Goal: Use online tool/utility: Utilize a website feature to perform a specific function

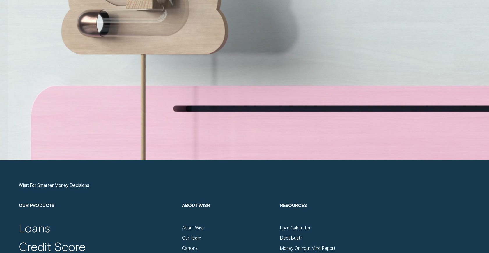
scroll to position [2254, 0]
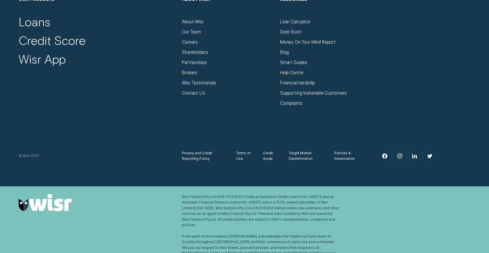
click at [313, 22] on div "Loan Calculator" at bounding box center [326, 22] width 92 height 6
click at [303, 22] on div "Loan Calculator" at bounding box center [295, 22] width 31 height 6
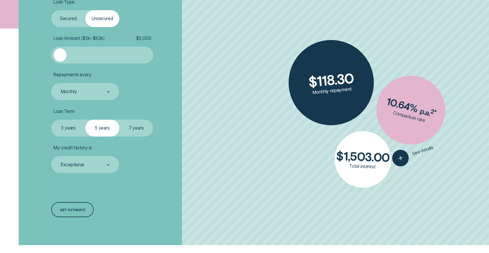
scroll to position [199, 0]
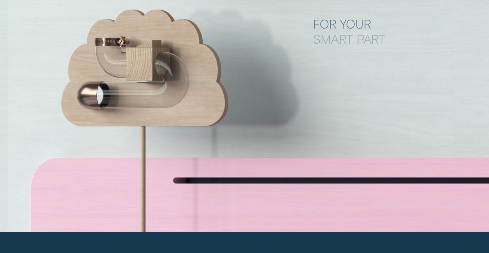
scroll to position [2254, 0]
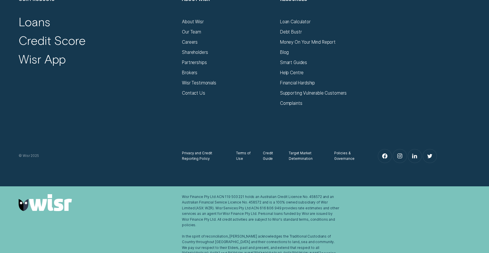
click at [300, 25] on div "Debt Bustr" at bounding box center [326, 30] width 92 height 10
click at [300, 24] on div "Loan Calculator" at bounding box center [295, 22] width 31 height 6
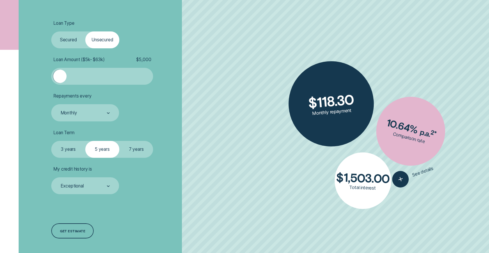
scroll to position [173, 0]
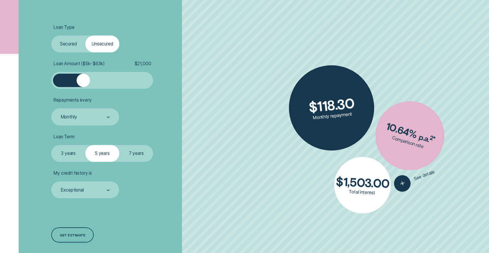
click at [83, 85] on div at bounding box center [102, 81] width 85 height 14
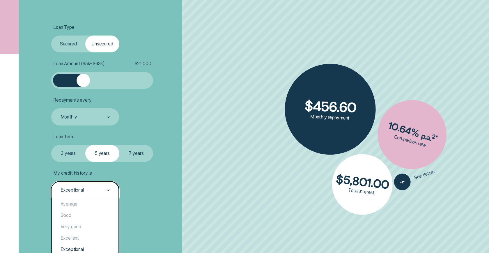
click at [103, 188] on div "Exceptional" at bounding box center [85, 190] width 50 height 6
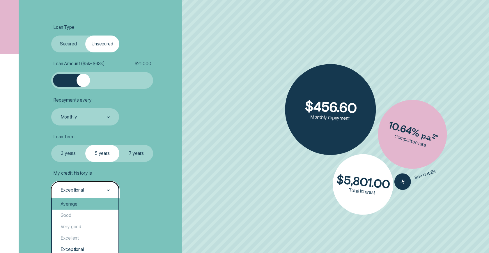
click at [98, 203] on div "Average" at bounding box center [85, 203] width 66 height 11
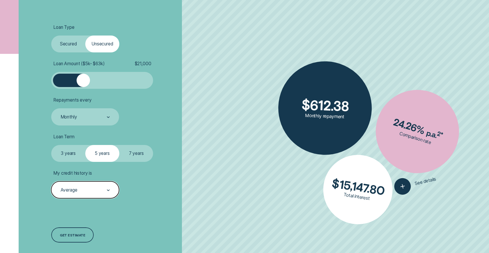
click at [94, 188] on div "Average" at bounding box center [85, 190] width 50 height 6
drag, startPoint x: 94, startPoint y: 188, endPoint x: 94, endPoint y: 198, distance: 9.3
click at [94, 198] on div "Average" at bounding box center [85, 189] width 68 height 17
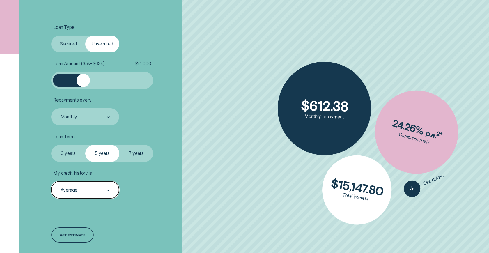
click at [110, 187] on div "Average" at bounding box center [85, 189] width 68 height 17
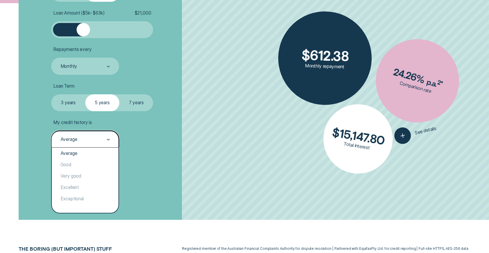
scroll to position [226, 0]
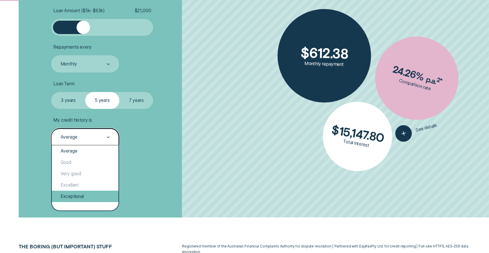
click at [95, 196] on div "Exceptional" at bounding box center [85, 196] width 66 height 11
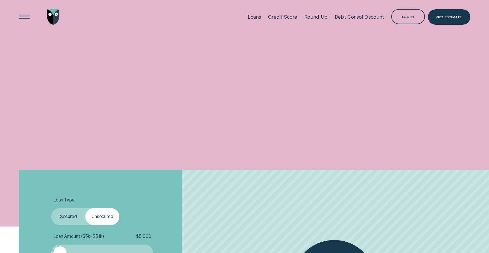
scroll to position [226, 0]
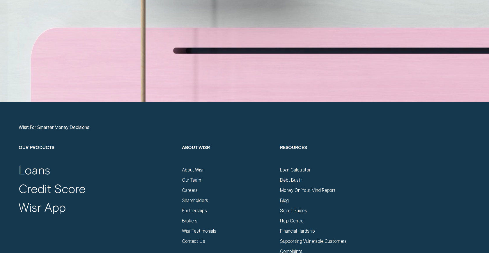
scroll to position [2254, 0]
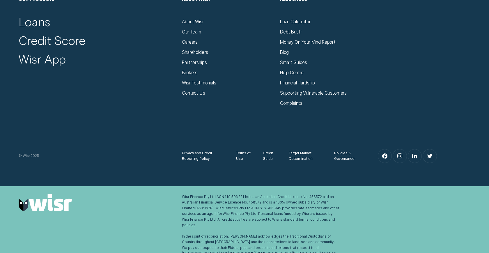
click at [301, 27] on div "Debt Bustr" at bounding box center [326, 30] width 92 height 10
click at [301, 26] on div "Debt Bustr" at bounding box center [326, 30] width 92 height 10
click at [305, 25] on div "Debt Bustr" at bounding box center [326, 30] width 92 height 10
click at [310, 19] on div "Loan Calculator" at bounding box center [295, 22] width 31 height 6
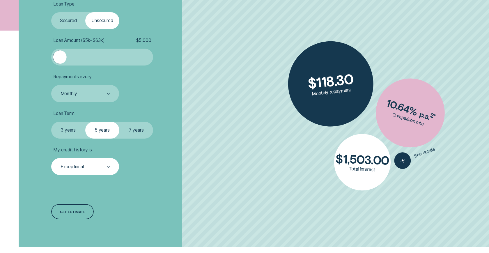
scroll to position [202, 0]
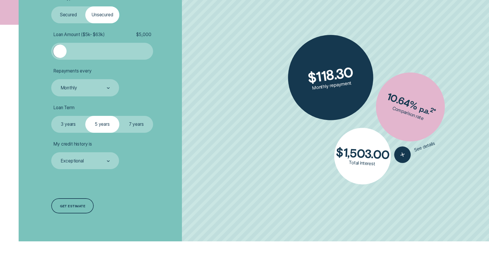
click at [84, 53] on div at bounding box center [102, 52] width 85 height 14
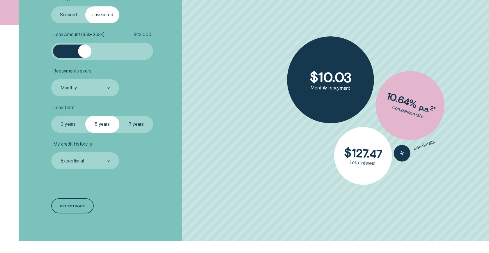
click at [116, 56] on div at bounding box center [102, 52] width 85 height 14
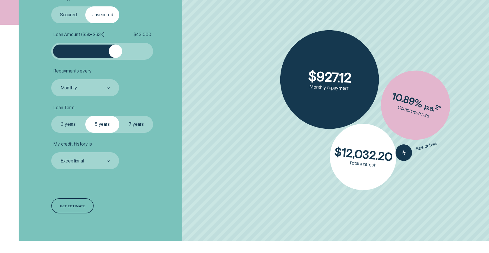
click at [77, 124] on label "3 years" at bounding box center [68, 124] width 34 height 17
click at [51, 116] on input "3 years" at bounding box center [51, 116] width 0 height 0
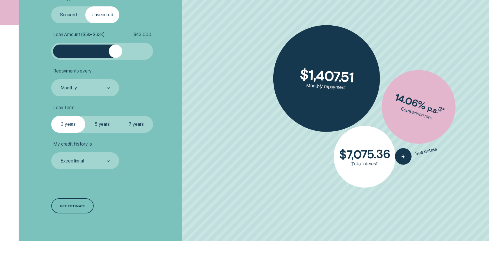
click at [105, 126] on label "5 years" at bounding box center [102, 124] width 34 height 17
click at [85, 116] on input "5 years" at bounding box center [85, 116] width 0 height 0
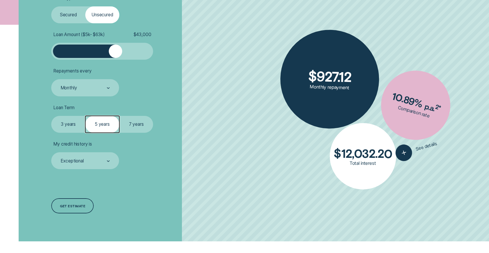
click at [136, 124] on label "7 years" at bounding box center [136, 124] width 34 height 17
click at [119, 116] on input "7 years" at bounding box center [119, 116] width 0 height 0
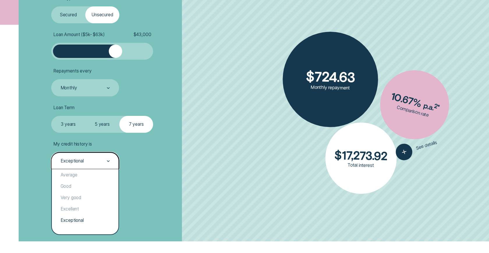
click at [95, 166] on div "Exceptional" at bounding box center [85, 160] width 68 height 17
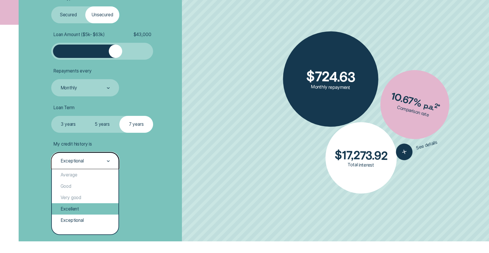
click at [91, 203] on div "Excellent" at bounding box center [85, 208] width 66 height 11
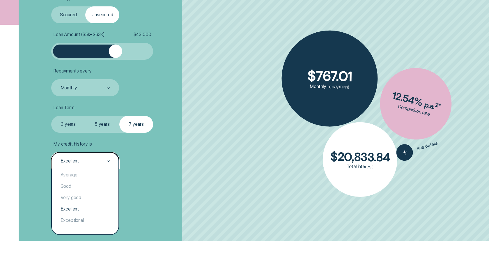
click at [95, 156] on div "Excellent" at bounding box center [85, 160] width 68 height 17
click at [94, 220] on div "Exceptional" at bounding box center [85, 220] width 66 height 11
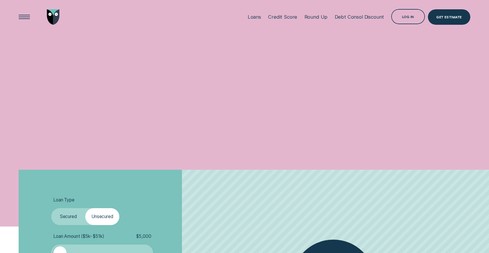
scroll to position [202, 0]
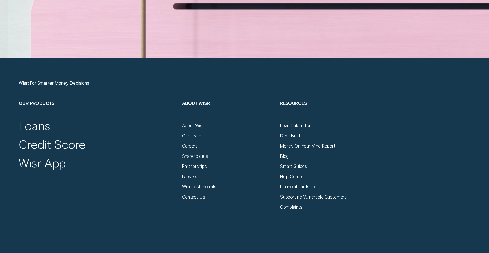
scroll to position [2254, 0]
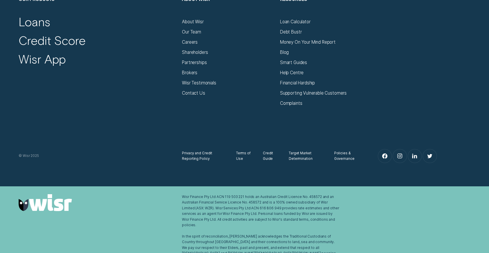
click at [303, 25] on div "Debt Bustr" at bounding box center [326, 30] width 92 height 10
click at [303, 24] on div "Loan Calculator" at bounding box center [295, 22] width 31 height 6
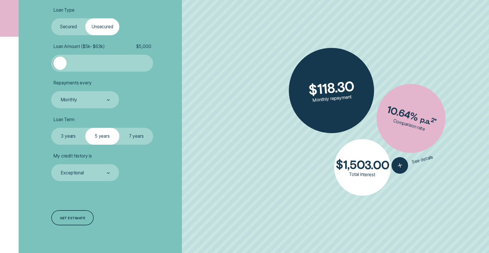
scroll to position [190, 0]
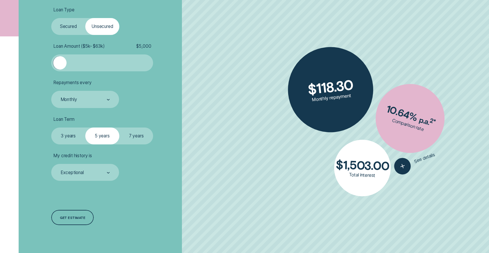
click at [87, 66] on div at bounding box center [102, 63] width 85 height 14
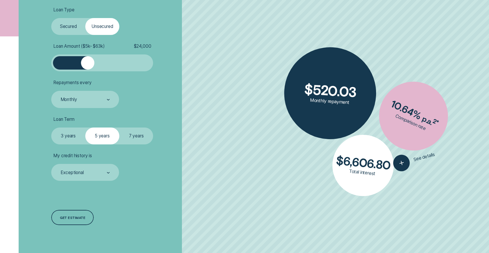
click at [75, 17] on div "Loan Type Select Loan Type Secured Unsecured" at bounding box center [85, 21] width 68 height 28
click at [75, 23] on label "Secured" at bounding box center [68, 26] width 34 height 17
click at [51, 18] on input "Secured" at bounding box center [51, 18] width 0 height 0
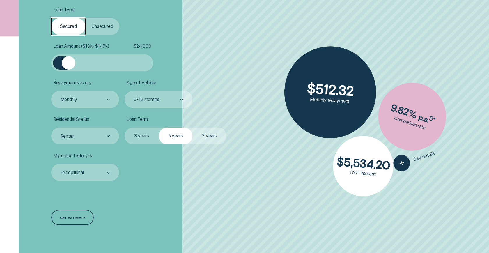
click at [109, 27] on label "Unsecured" at bounding box center [102, 26] width 34 height 17
click at [85, 18] on input "Unsecured" at bounding box center [85, 18] width 0 height 0
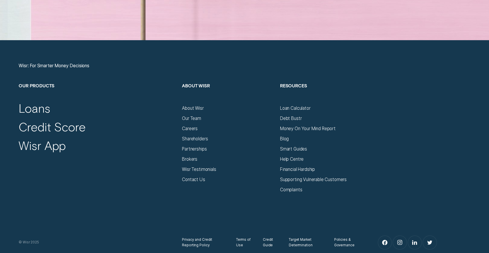
scroll to position [2254, 0]
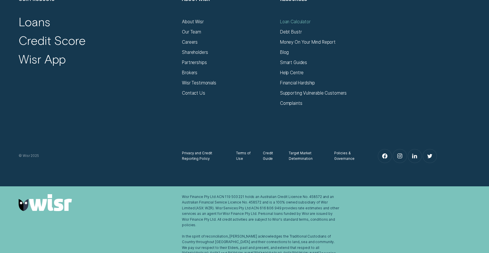
click at [306, 24] on div "Loan Calculator" at bounding box center [295, 22] width 31 height 6
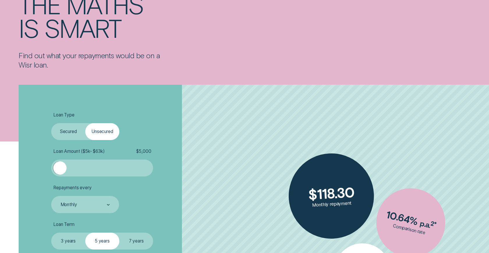
scroll to position [86, 0]
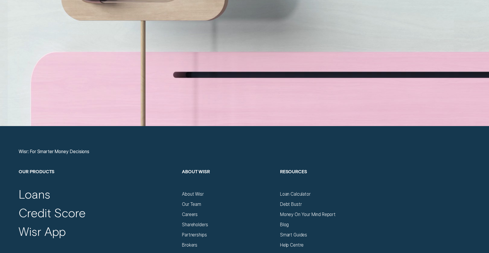
scroll to position [2254, 0]
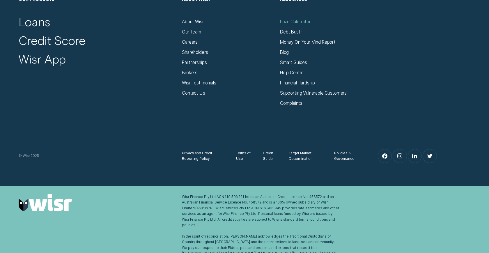
click at [299, 20] on div "Loan Calculator" at bounding box center [295, 22] width 31 height 6
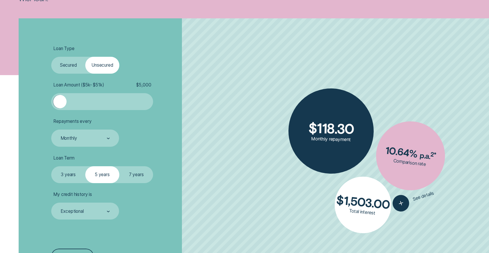
scroll to position [153, 0]
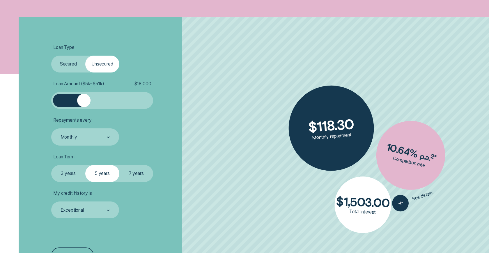
click at [84, 100] on div at bounding box center [102, 101] width 85 height 14
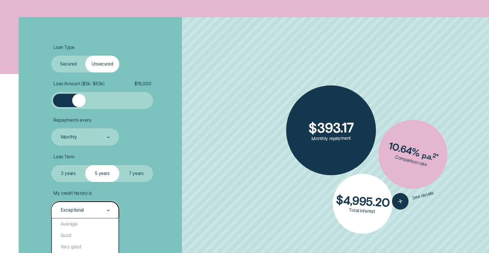
click at [89, 215] on div "Exceptional" at bounding box center [85, 209] width 68 height 17
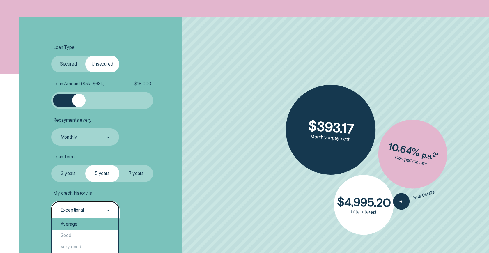
click at [86, 226] on div "Average" at bounding box center [85, 223] width 66 height 11
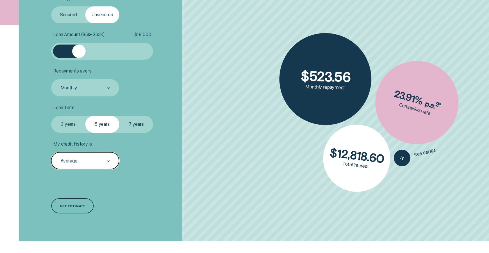
scroll to position [201, 0]
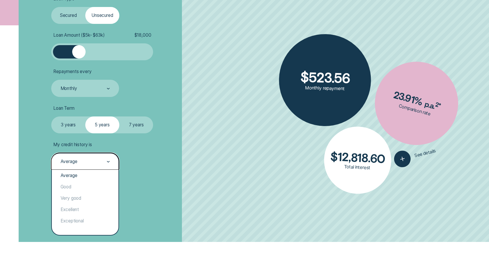
click at [93, 160] on div "Average" at bounding box center [85, 161] width 50 height 6
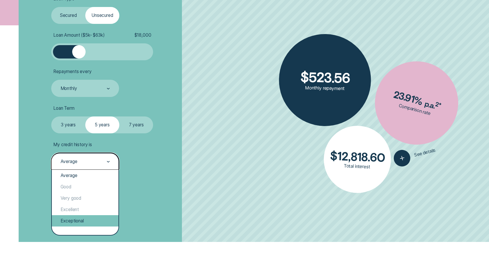
click at [84, 217] on div "Exceptional" at bounding box center [85, 220] width 66 height 11
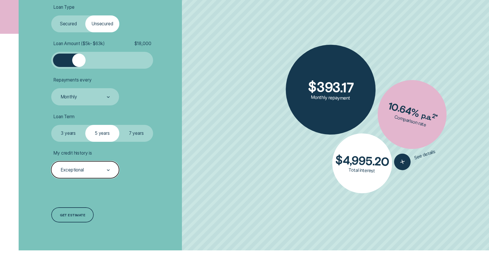
scroll to position [190, 0]
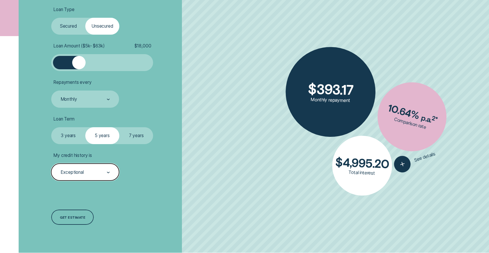
click at [133, 139] on label "7 years" at bounding box center [136, 135] width 34 height 17
click at [119, 127] on input "7 years" at bounding box center [119, 127] width 0 height 0
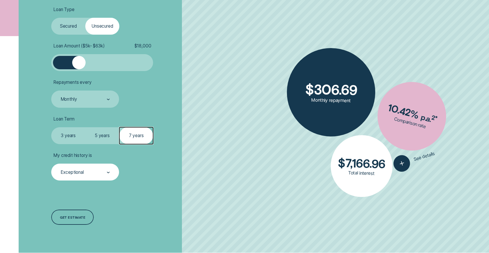
click at [66, 135] on label "3 years" at bounding box center [68, 135] width 34 height 17
click at [51, 127] on input "3 years" at bounding box center [51, 127] width 0 height 0
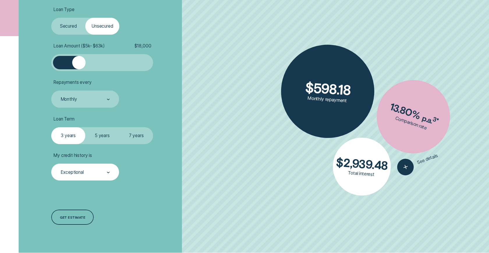
click at [74, 28] on label "Secured" at bounding box center [68, 26] width 34 height 17
click at [51, 18] on input "Secured" at bounding box center [51, 18] width 0 height 0
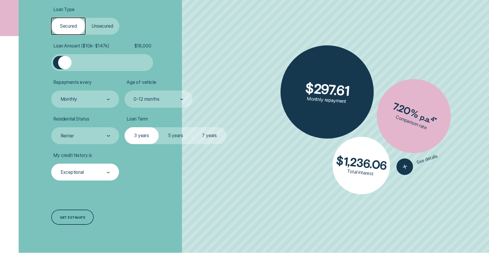
click at [97, 31] on label "Unsecured" at bounding box center [102, 26] width 34 height 17
click at [85, 18] on input "Unsecured" at bounding box center [85, 18] width 0 height 0
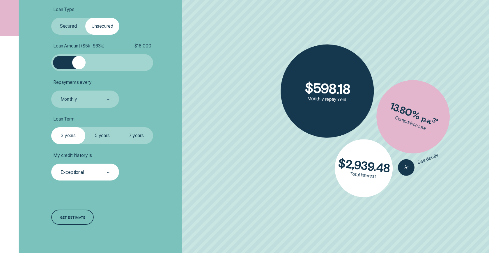
click at [67, 31] on label "Secured" at bounding box center [68, 26] width 34 height 17
click at [51, 18] on input "Secured" at bounding box center [51, 18] width 0 height 0
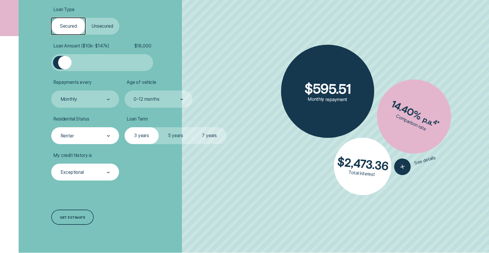
click at [89, 135] on div "Renter" at bounding box center [85, 136] width 50 height 6
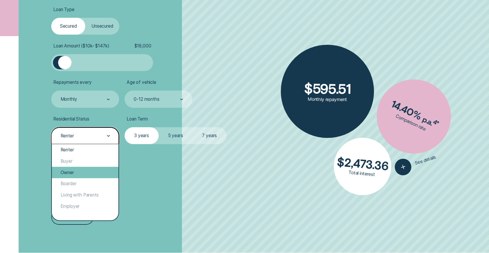
click at [83, 171] on div "Owner" at bounding box center [85, 172] width 66 height 11
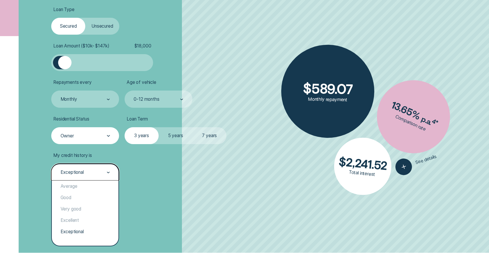
click at [83, 173] on div "Exceptional" at bounding box center [72, 173] width 23 height 6
click at [81, 232] on div "Exceptional" at bounding box center [85, 231] width 66 height 11
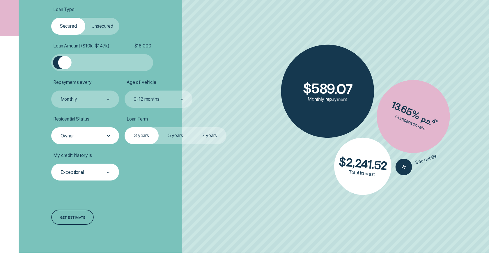
click at [177, 217] on div "Loan Type Select Loan Type Secured Unsecured Loan Amount ( $10k - $147k ) $ 18,…" at bounding box center [130, 115] width 163 height 273
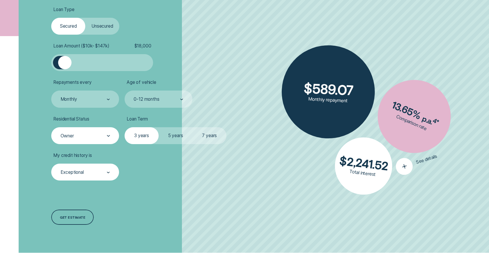
click at [406, 169] on icon "button" at bounding box center [404, 166] width 11 height 11
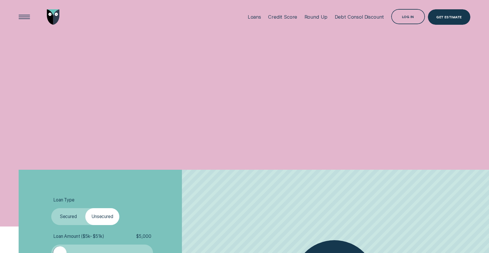
scroll to position [190, 0]
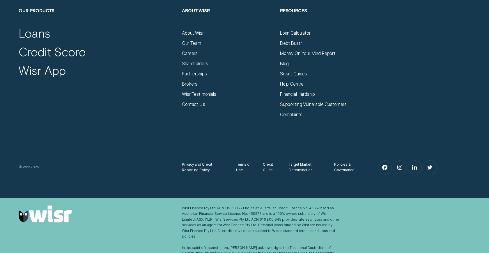
scroll to position [2254, 0]
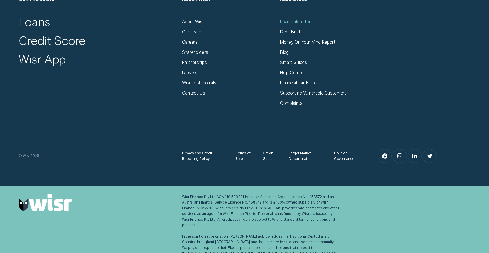
click at [301, 24] on div "Loan Calculator" at bounding box center [295, 22] width 31 height 6
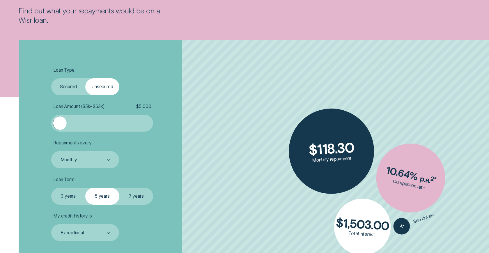
scroll to position [132, 0]
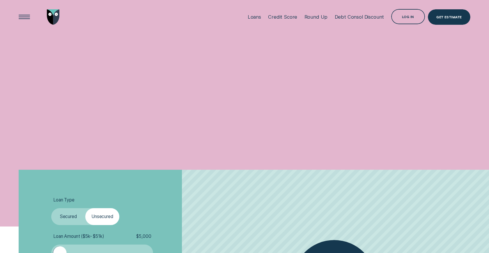
scroll to position [132, 0]
